Goal: Learn about a topic: Learn about a topic

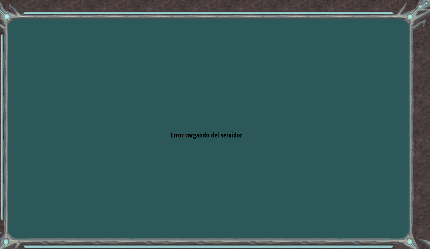
click at [355, 84] on div "Goals Error cargando del servidor Deberás unirte a un curso para jugar a este n…" at bounding box center [215, 124] width 430 height 249
drag, startPoint x: 298, startPoint y: 137, endPoint x: 296, endPoint y: 136, distance: 2.9
click at [296, 136] on div "Goals Error cargando del servidor Deberás unirte a un curso para jugar a este n…" at bounding box center [215, 124] width 430 height 249
